Goal: Transaction & Acquisition: Purchase product/service

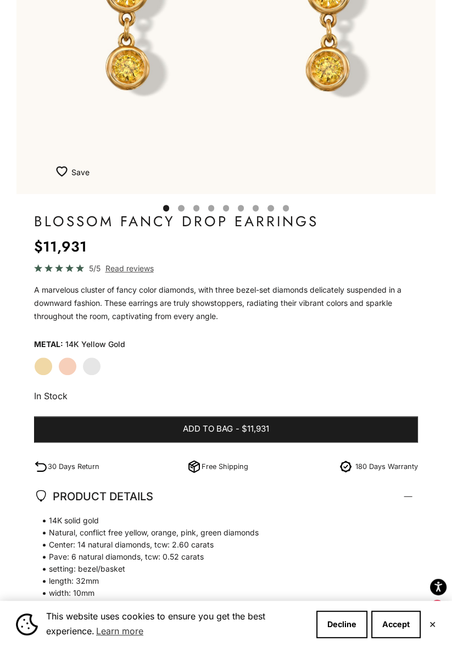
click at [69, 360] on label "Rose Gold" at bounding box center [67, 366] width 19 height 19
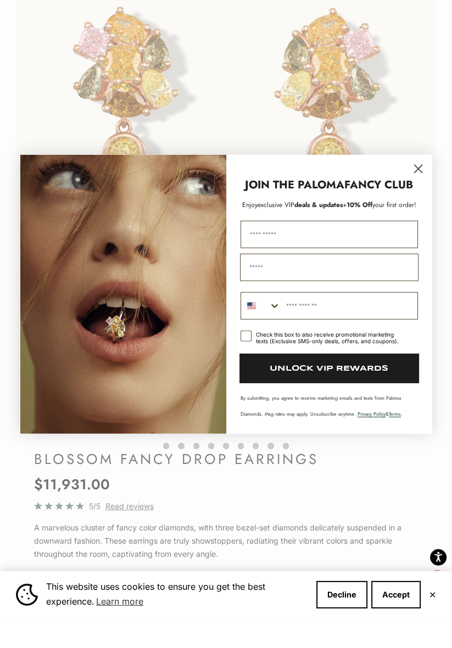
scroll to position [135, 0]
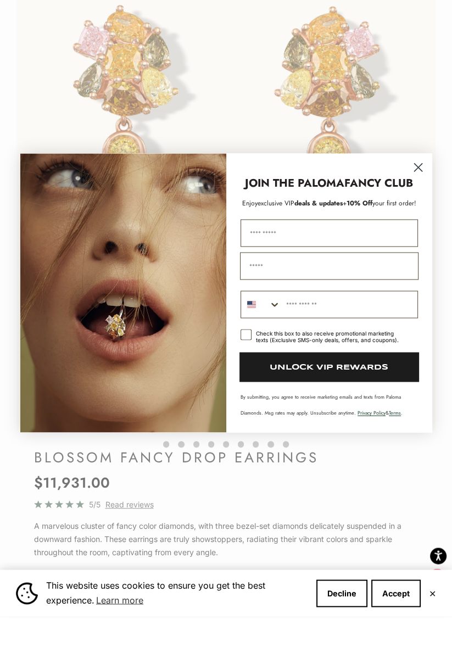
click at [415, 199] on circle "Close dialog" at bounding box center [417, 198] width 18 height 18
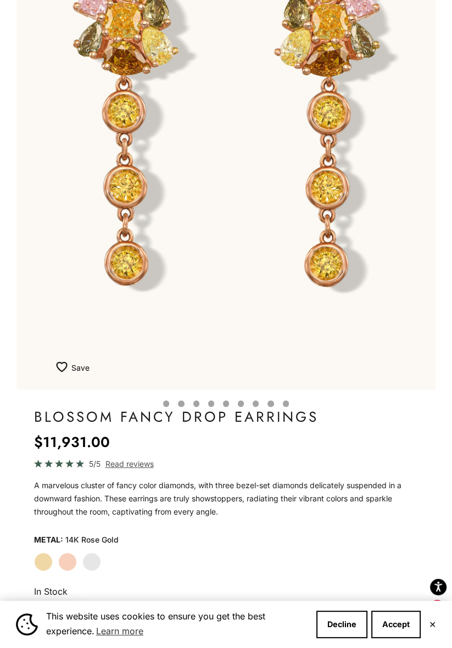
scroll to position [209, 0]
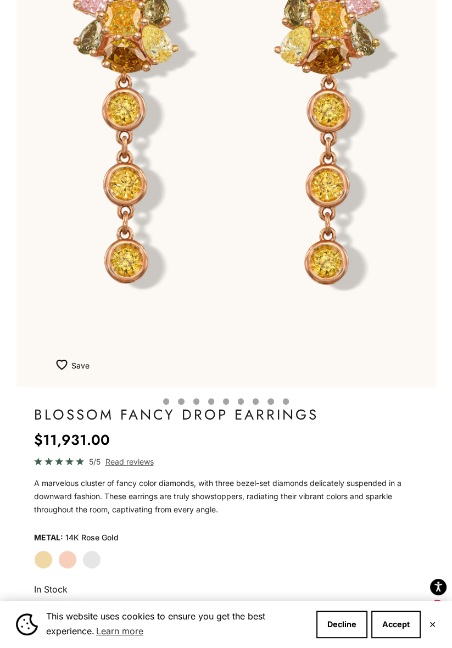
click at [93, 550] on label "White Gold" at bounding box center [91, 559] width 19 height 19
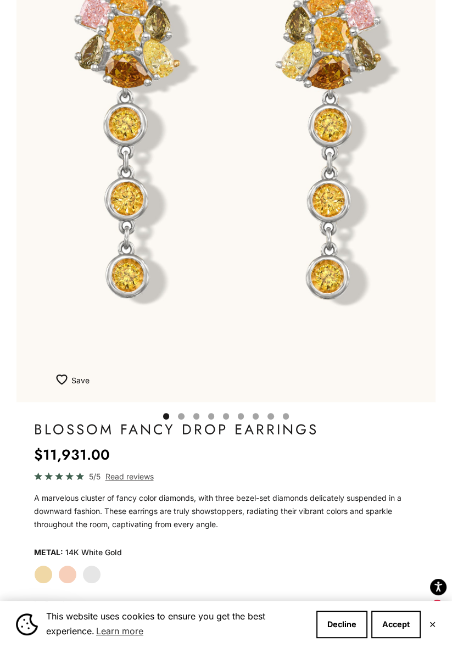
scroll to position [195, 0]
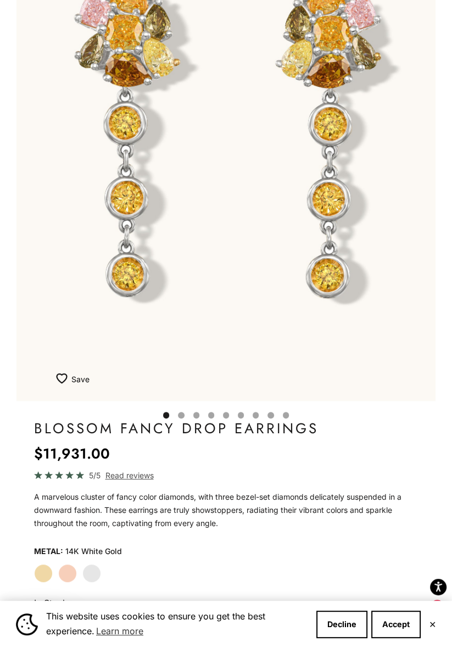
click at [72, 571] on label "Rose Gold" at bounding box center [67, 573] width 19 height 19
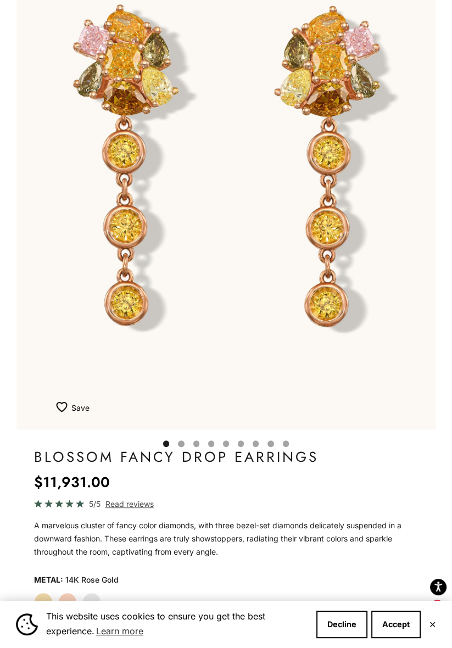
scroll to position [168, 0]
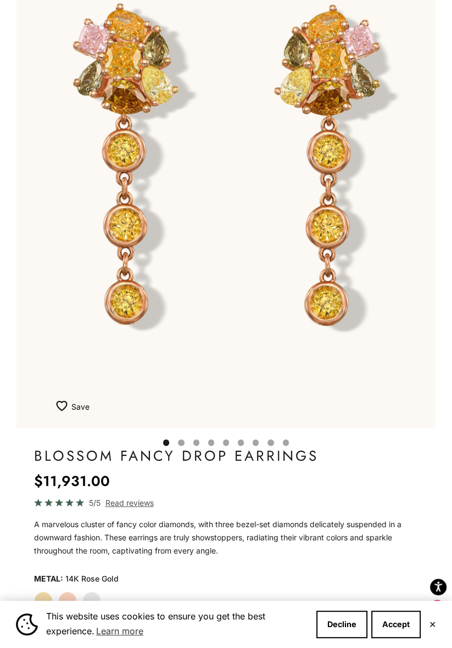
click at [100, 600] on label "White Gold" at bounding box center [91, 600] width 19 height 19
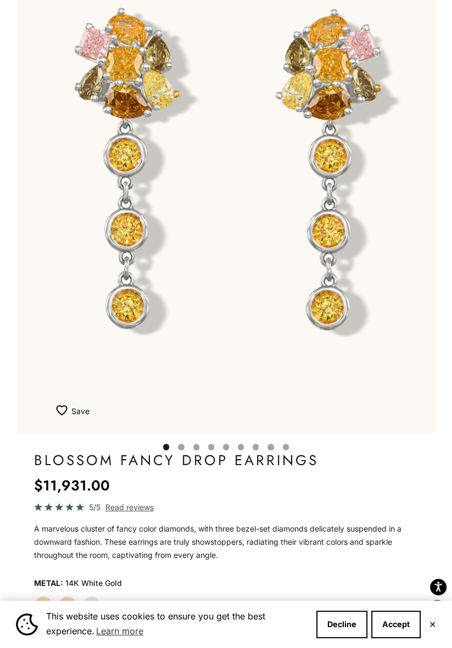
scroll to position [156, 0]
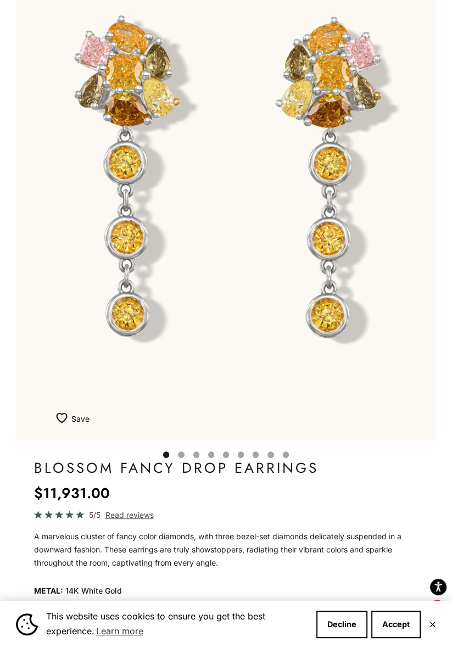
click at [47, 608] on label "Yellow Gold" at bounding box center [43, 612] width 19 height 19
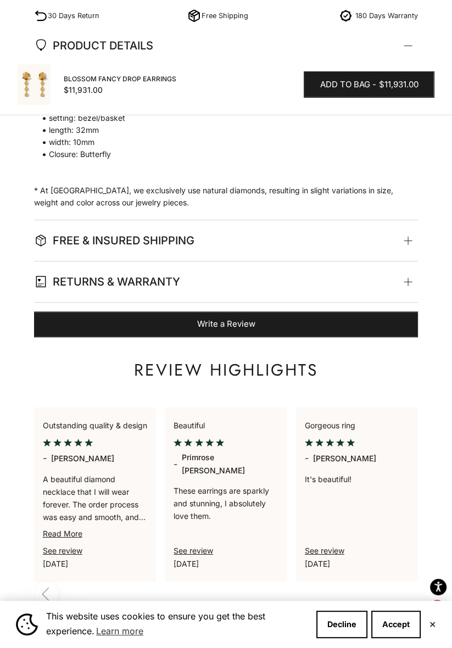
scroll to position [854, 0]
